Goal: Complete application form: Complete application form

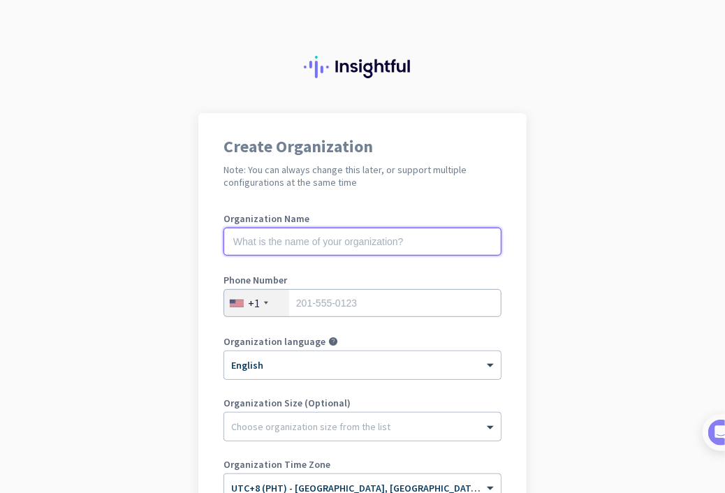
click at [349, 246] on input "text" at bounding box center [362, 242] width 278 height 28
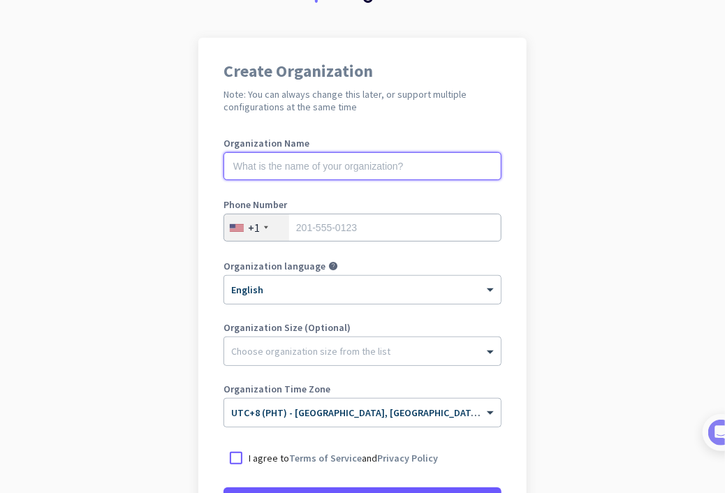
scroll to position [70, 0]
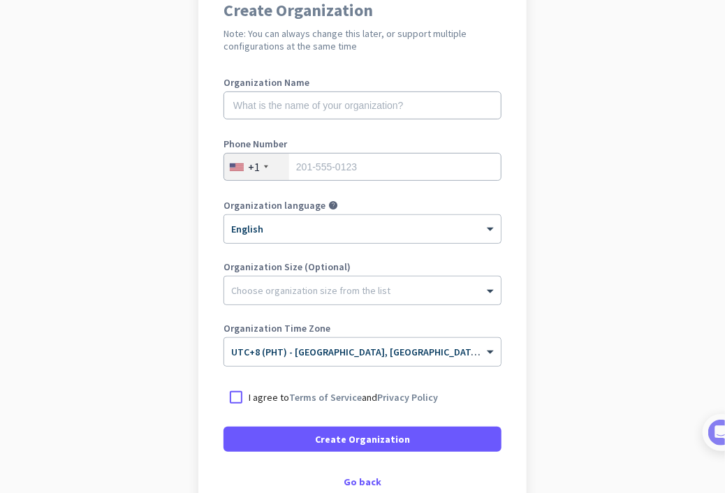
scroll to position [140, 0]
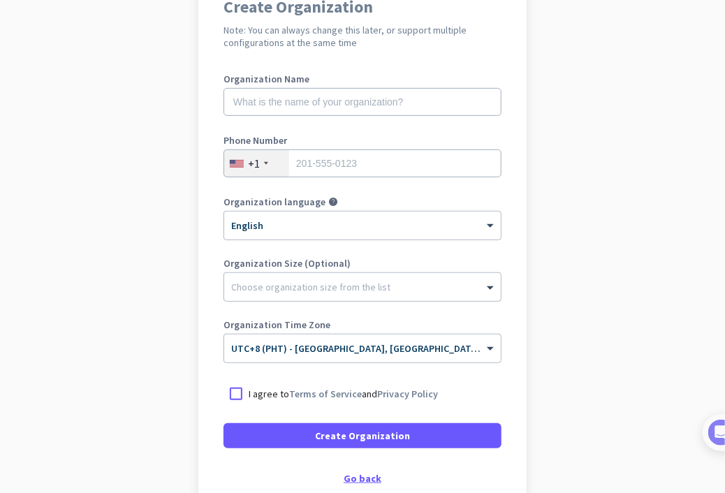
click at [355, 477] on div "Go back" at bounding box center [362, 478] width 278 height 10
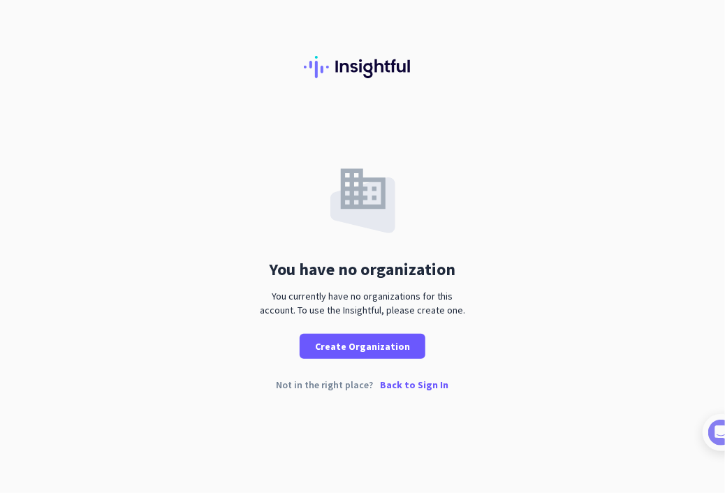
click at [410, 385] on p "Back to Sign In" at bounding box center [414, 385] width 68 height 10
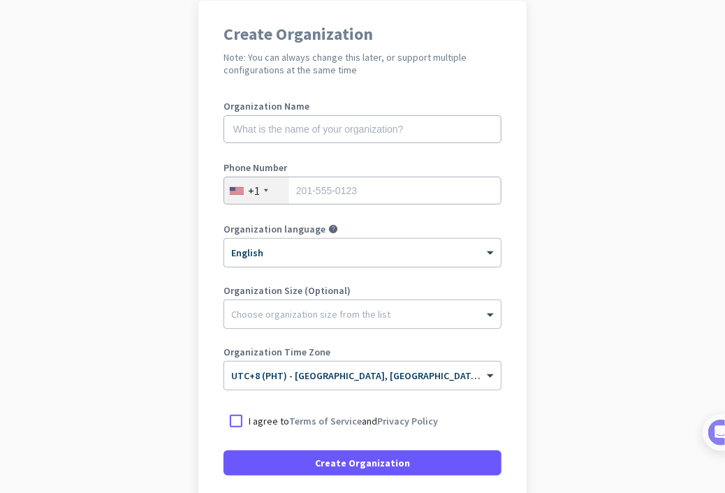
scroll to position [140, 0]
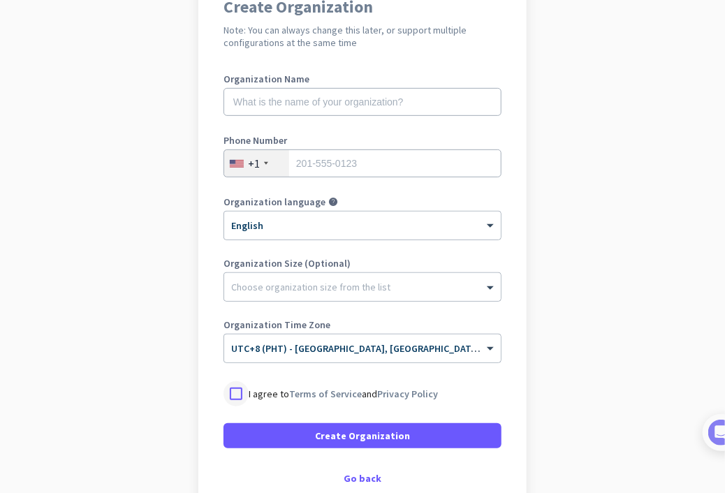
click at [230, 392] on div at bounding box center [235, 393] width 25 height 25
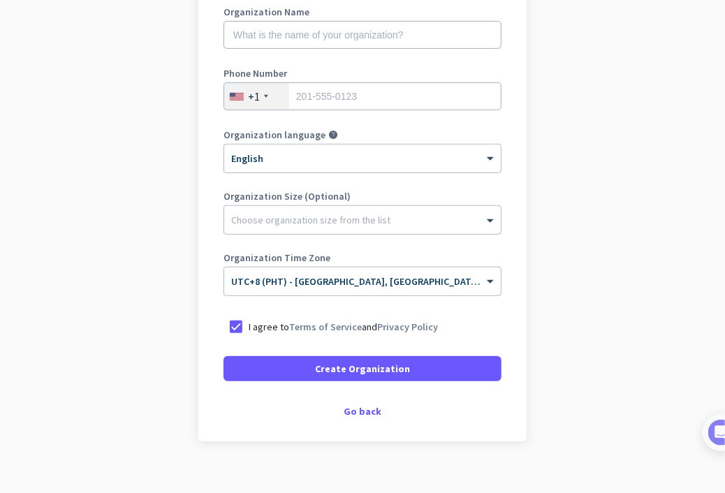
scroll to position [209, 0]
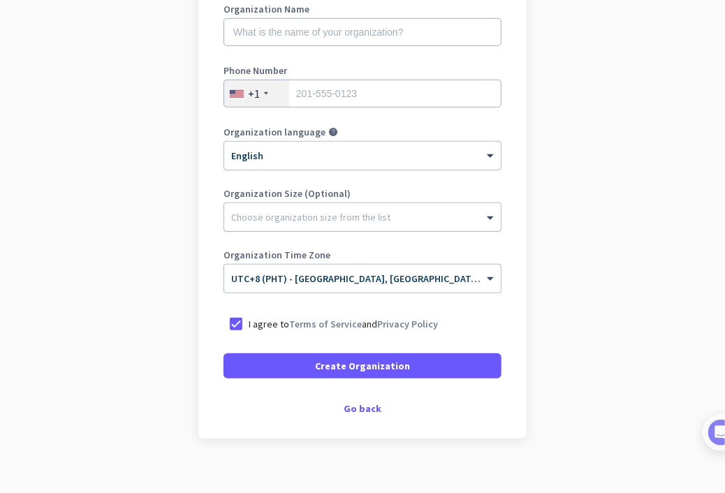
click at [298, 221] on div "Choose organization size from the list" at bounding box center [310, 217] width 159 height 13
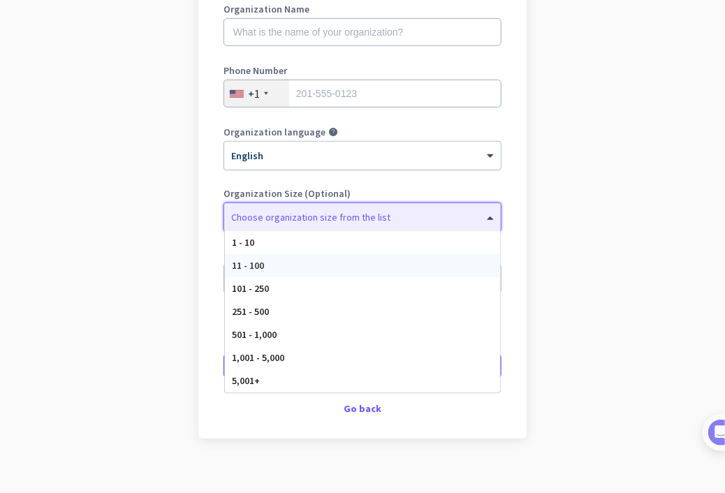
click at [314, 272] on div "11 - 100" at bounding box center [362, 265] width 275 height 23
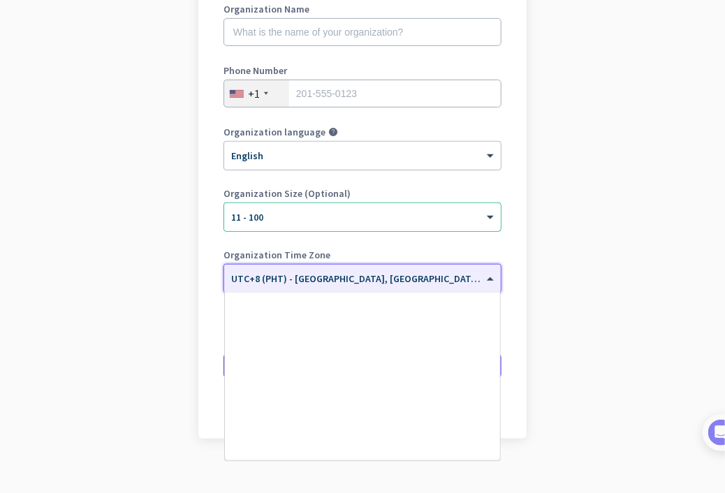
scroll to position [6242, 0]
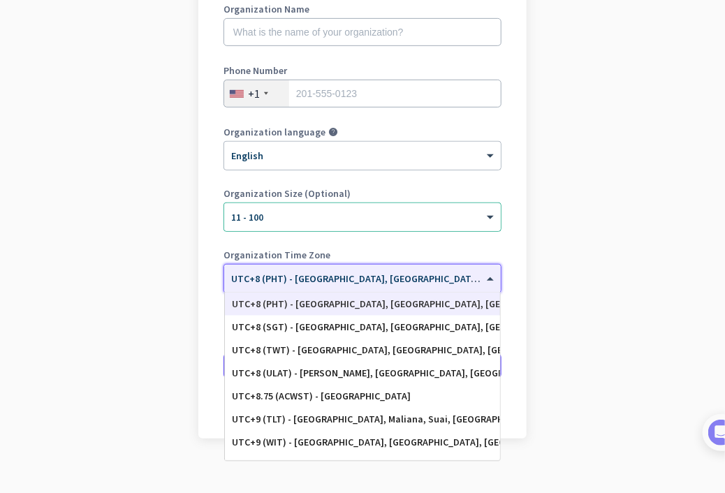
click at [316, 272] on input "text" at bounding box center [348, 274] width 235 height 10
click at [176, 255] on app-onboarding-organization "Create Organization Note: You can always change this later, or support multiple…" at bounding box center [362, 206] width 725 height 604
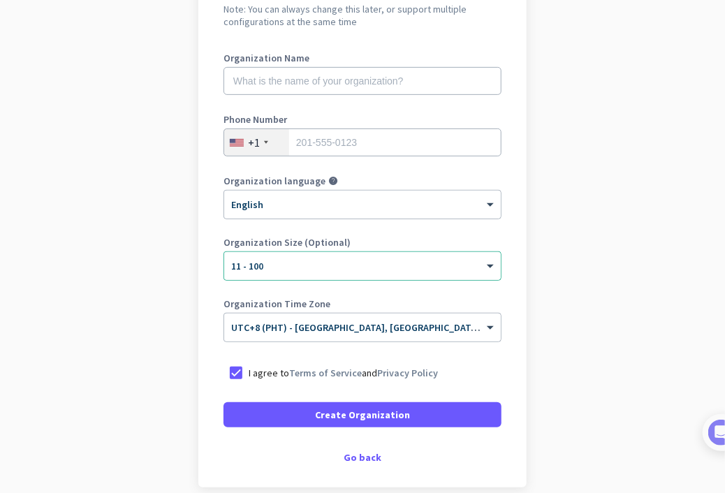
scroll to position [0, 0]
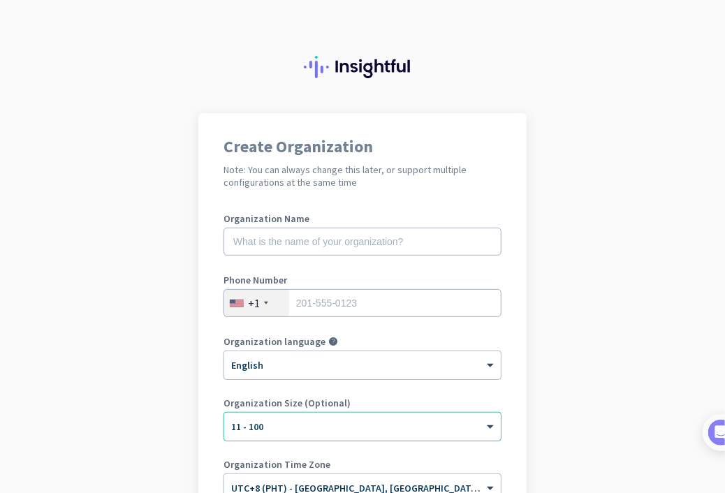
click at [290, 288] on div "Phone Number +1" at bounding box center [362, 303] width 278 height 56
click at [281, 294] on div "+1" at bounding box center [256, 303] width 65 height 27
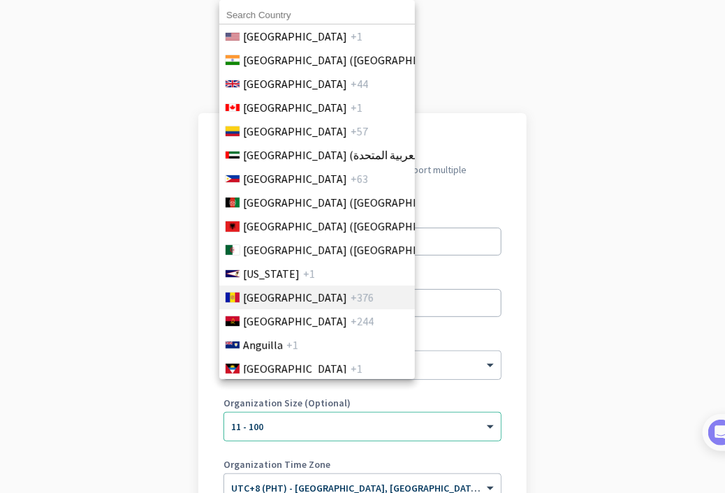
click at [253, 302] on span "[GEOGRAPHIC_DATA]" at bounding box center [295, 297] width 104 height 17
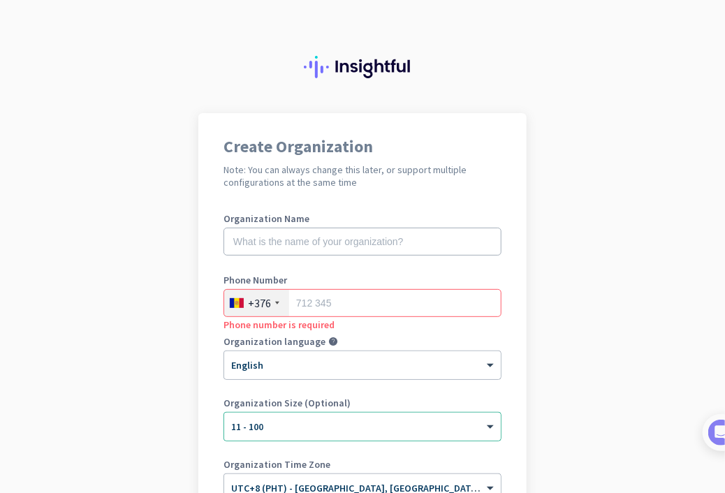
click at [253, 302] on div "+376" at bounding box center [259, 303] width 23 height 14
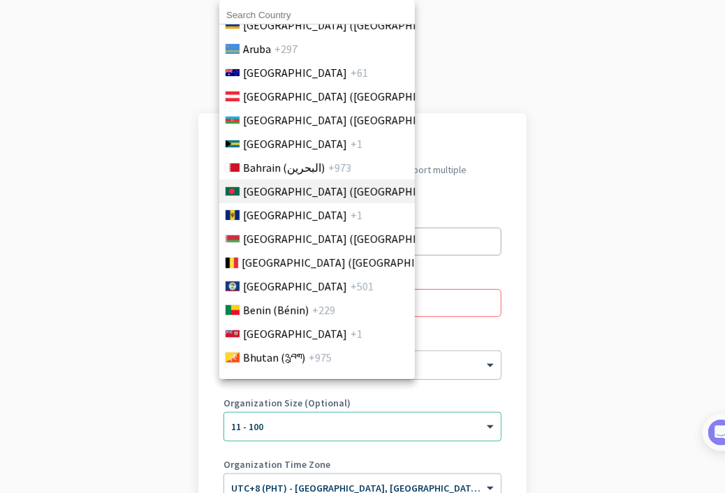
scroll to position [419, 0]
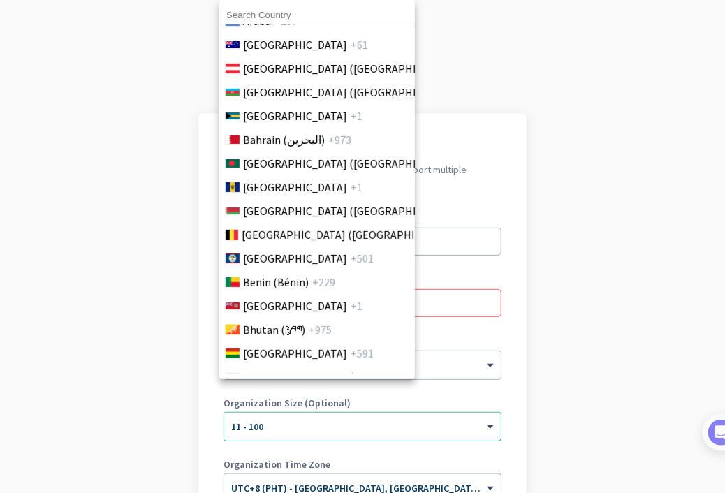
click at [254, 15] on input at bounding box center [316, 15] width 195 height 18
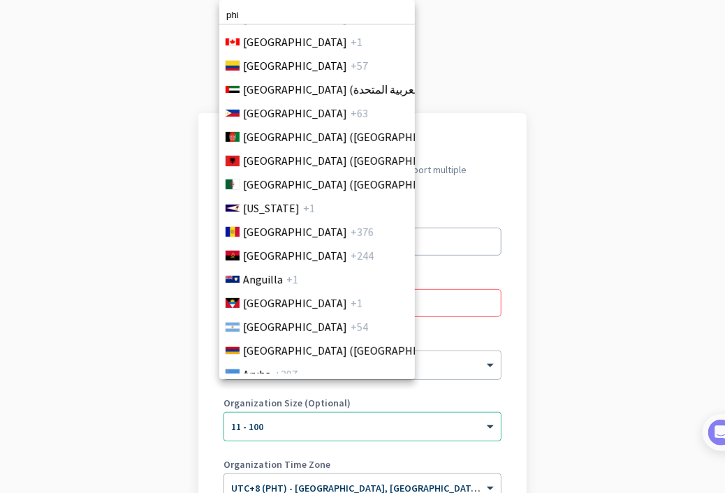
scroll to position [0, 0]
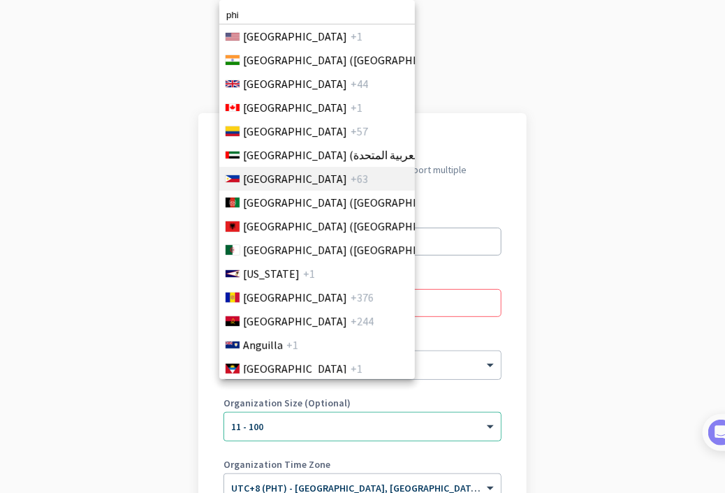
type input "phi"
click at [279, 173] on span "[GEOGRAPHIC_DATA]" at bounding box center [295, 178] width 104 height 17
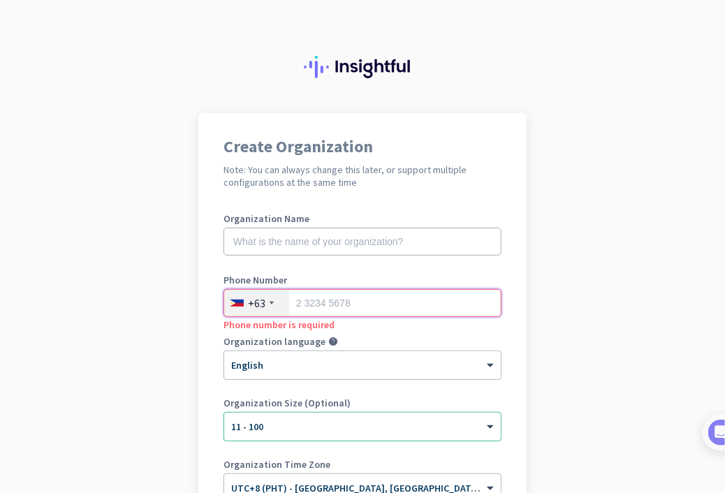
click at [355, 299] on input "tel" at bounding box center [362, 303] width 278 height 28
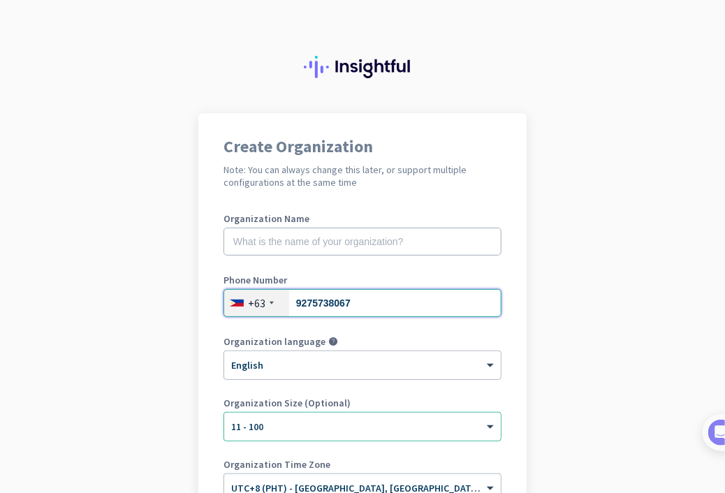
type input "9275738067"
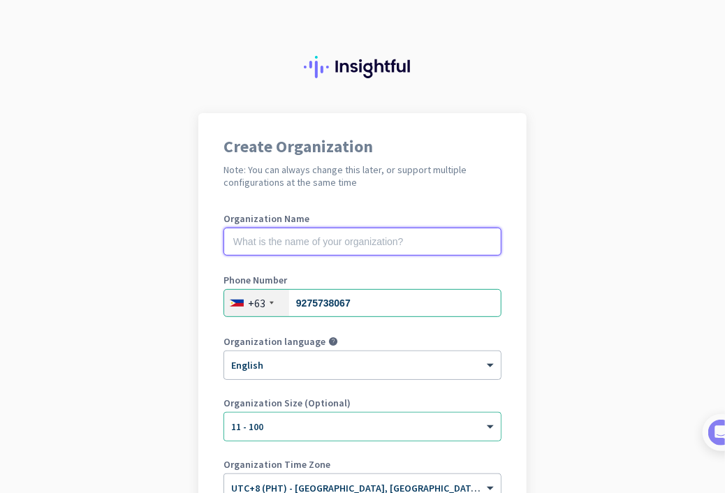
click at [341, 235] on input "text" at bounding box center [362, 242] width 278 height 28
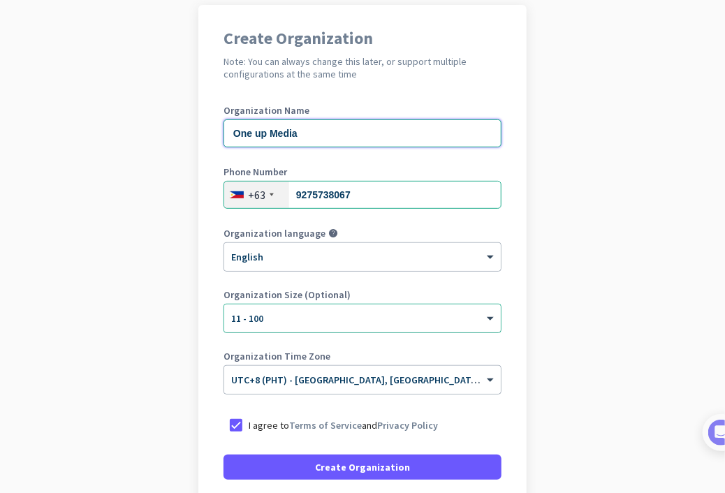
scroll to position [224, 0]
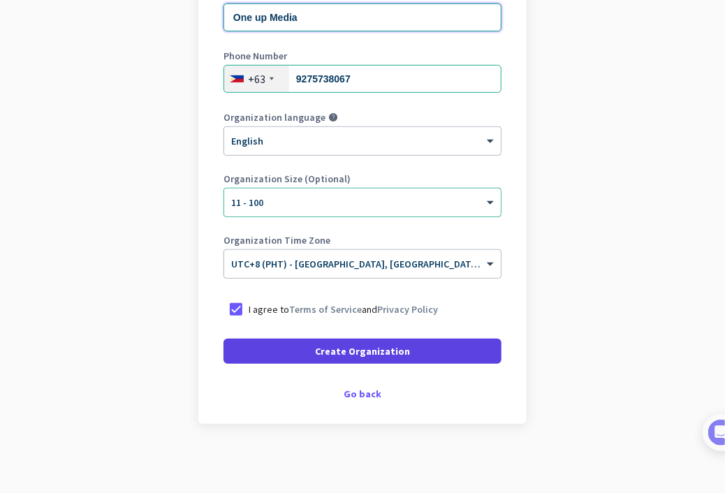
type input "One up Media"
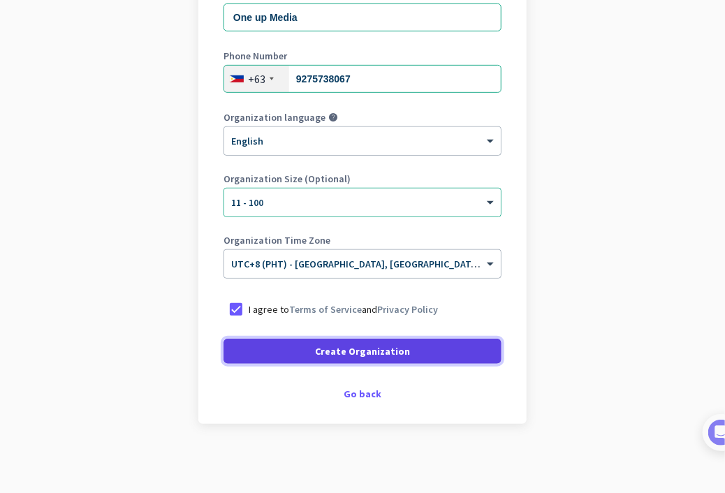
click at [369, 352] on span "Create Organization" at bounding box center [362, 351] width 95 height 14
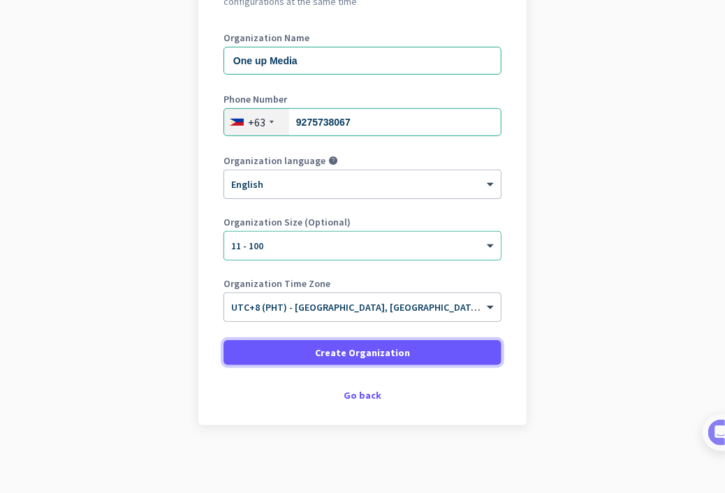
scroll to position [182, 0]
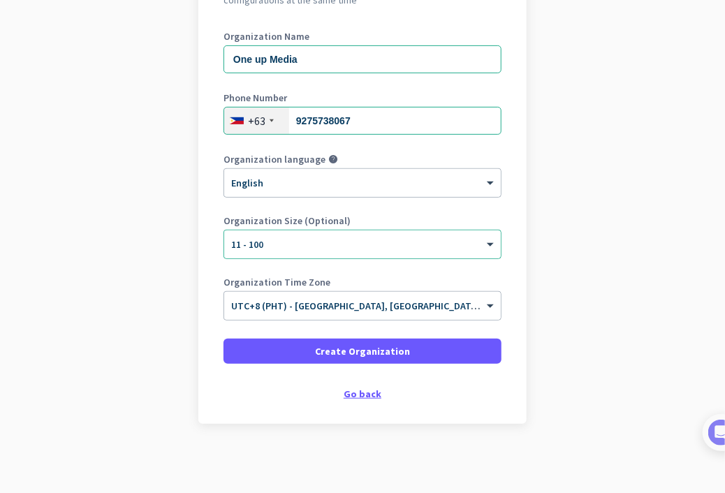
click at [364, 396] on div "Go back" at bounding box center [362, 394] width 278 height 10
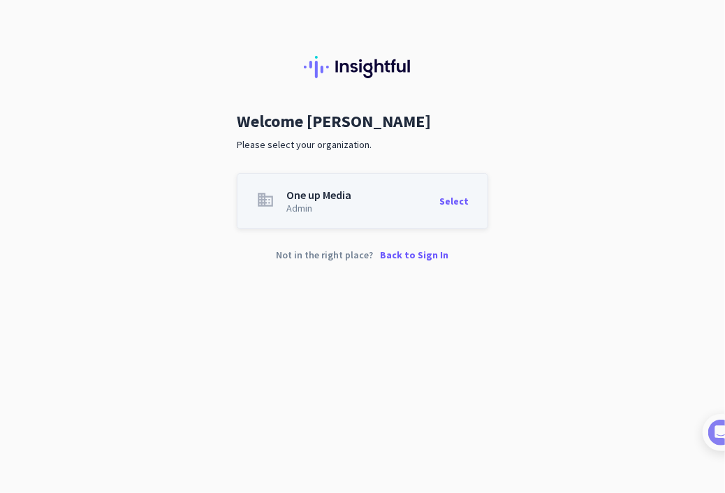
click at [457, 205] on div "Select" at bounding box center [453, 201] width 29 height 24
